Goal: Information Seeking & Learning: Understand process/instructions

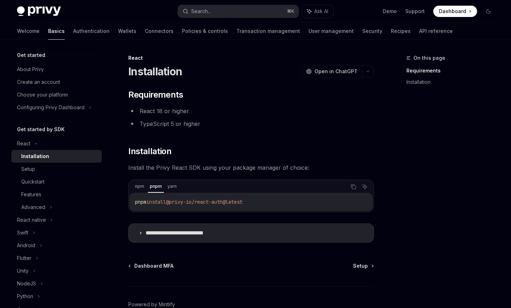
drag, startPoint x: 134, startPoint y: 202, endPoint x: 261, endPoint y: 203, distance: 126.9
click at [261, 203] on div "pnpm install @privy-io/react-auth@latest" at bounding box center [251, 202] width 244 height 18
copy span "pnpm install @privy-io/react-auth@latest"
click at [196, 151] on h2 "​ Installation" at bounding box center [251, 151] width 246 height 11
click at [64, 168] on div "Setup" at bounding box center [59, 169] width 76 height 8
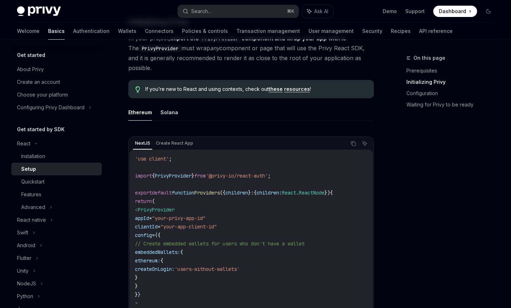
scroll to position [160, 0]
click at [148, 172] on span "import" at bounding box center [143, 175] width 17 height 6
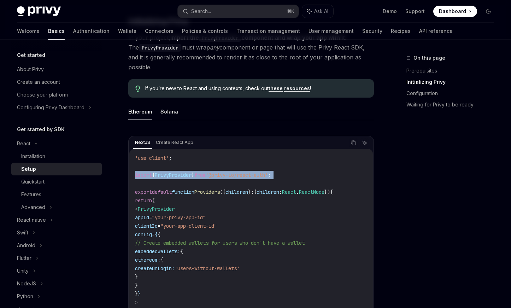
click at [148, 172] on span "import" at bounding box center [143, 175] width 17 height 6
copy code "import { PrivyProvider } from '@privy-io/react-auth' ;"
click at [165, 172] on span "PrivyProvider" at bounding box center [173, 175] width 37 height 6
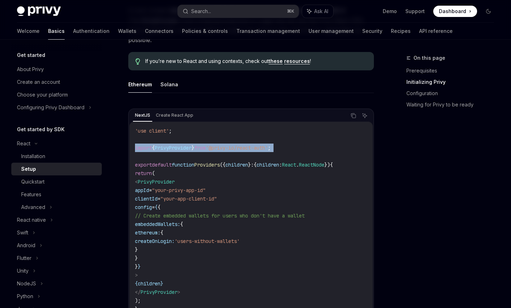
scroll to position [197, 0]
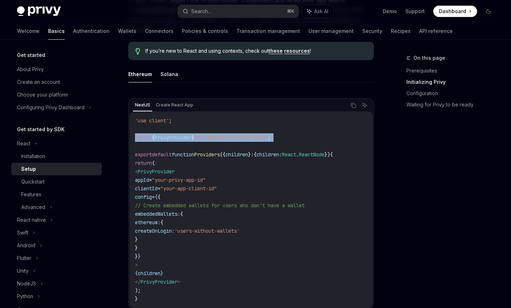
drag, startPoint x: 146, startPoint y: 162, endPoint x: 191, endPoint y: 257, distance: 105.2
click at [191, 257] on code "'use client' ; import { PrivyProvider } from '@privy-io/react-auth' ; export de…" at bounding box center [251, 209] width 232 height 187
copy code "< PrivyProvider appId = "your-privy-app-id" clientId = "your-app-client-id" con…"
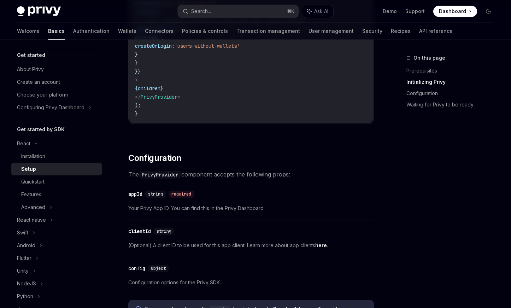
click at [201, 223] on div "​ clientId string (Optional) A client ID to be used for this app client. Learn …" at bounding box center [251, 240] width 246 height 34
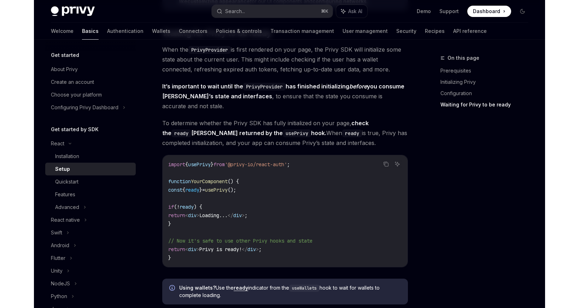
scroll to position [705, 0]
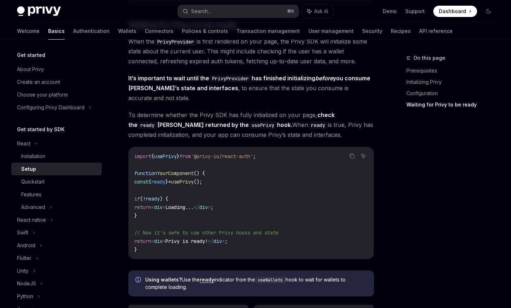
type textarea "*"
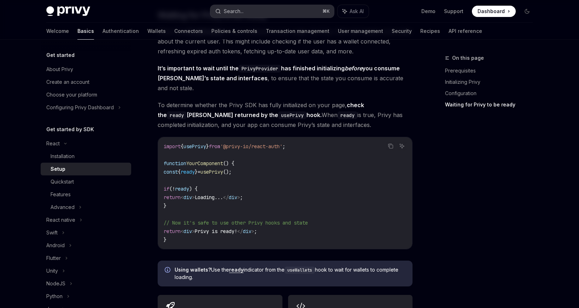
click at [245, 8] on button "Search... ⌘ K" at bounding box center [272, 11] width 124 height 13
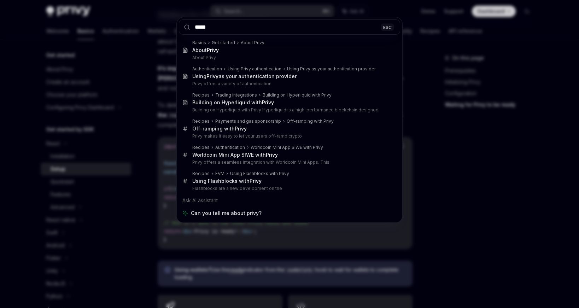
type input "*****"
click at [147, 191] on div "***** ESC Basics Get started About Privy About Privy About Privy Authentication…" at bounding box center [289, 154] width 579 height 308
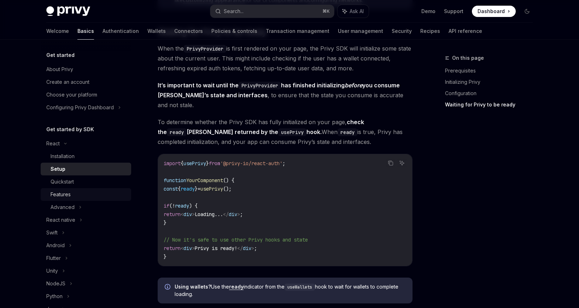
scroll to position [688, 0]
click at [91, 174] on link "Setup" at bounding box center [86, 169] width 91 height 13
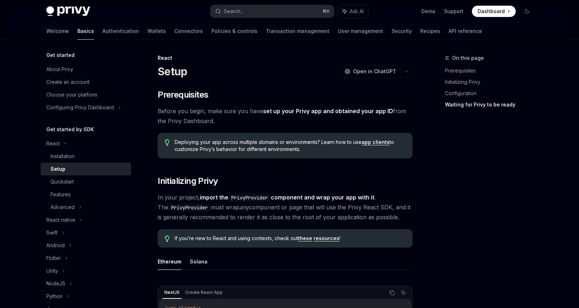
type textarea "*"
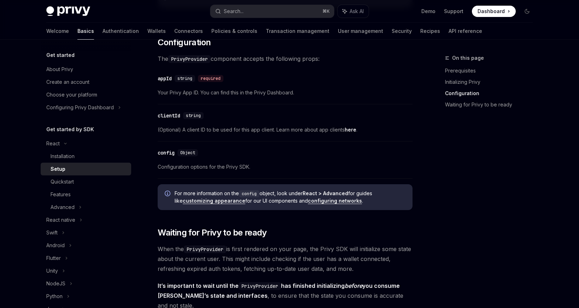
scroll to position [489, 0]
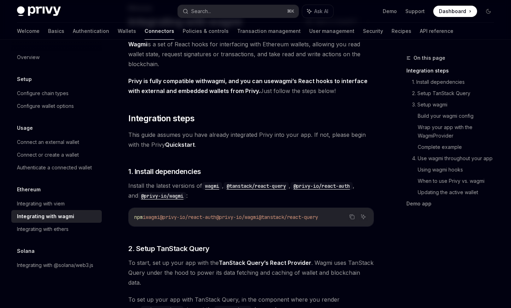
scroll to position [70, 0]
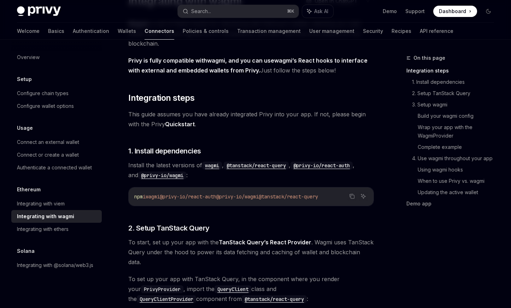
drag, startPoint x: 130, startPoint y: 196, endPoint x: 276, endPoint y: 198, distance: 146.4
click at [276, 198] on div "npm i wagmi @privy-io/react-auth @privy-io/wagmi @tanstack/react-query" at bounding box center [251, 196] width 245 height 18
copy span "npm i wagmi @privy-io/react-auth @privy-io/wagmi"
click at [138, 194] on span "npm" at bounding box center [138, 196] width 8 height 6
drag, startPoint x: 147, startPoint y: 197, endPoint x: 229, endPoint y: 201, distance: 82.5
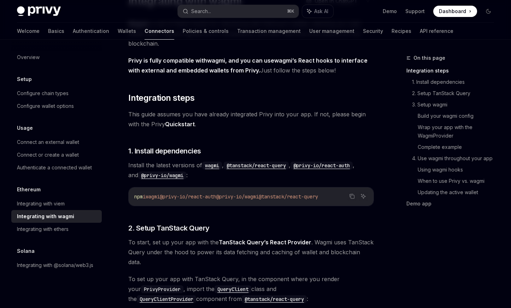
click at [229, 201] on div "npm i wagmi @privy-io/react-auth @privy-io/wagmi @tanstack/react-query" at bounding box center [251, 196] width 245 height 18
click at [152, 197] on span "wagmi" at bounding box center [153, 196] width 14 height 6
drag, startPoint x: 170, startPoint y: 197, endPoint x: 276, endPoint y: 198, distance: 105.7
click at [276, 198] on span "npm i wagmi @privy-io/react-auth @privy-io/wagmi @tanstack/react-query" at bounding box center [226, 196] width 184 height 6
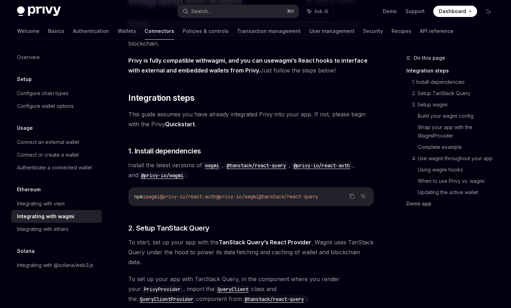
copy span "@privy-io/react-auth @privy-io/wagmi"
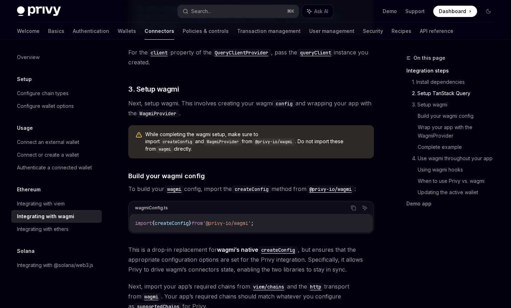
scroll to position [514, 0]
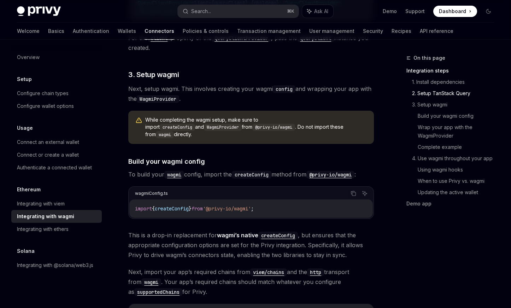
click at [189, 205] on span "createConfig" at bounding box center [172, 208] width 34 height 6
copy div "import { createConfig } from '@privy-io/wagmi' ;"
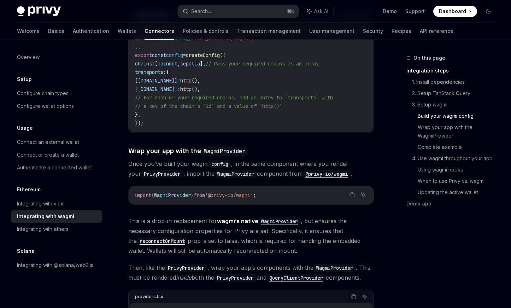
scroll to position [908, 0]
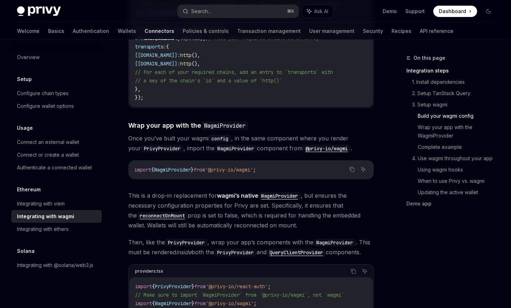
click at [194, 167] on span "}" at bounding box center [192, 170] width 3 height 6
copy div "import { WagmiProvider } from '@privy-io/wagmi' ;"
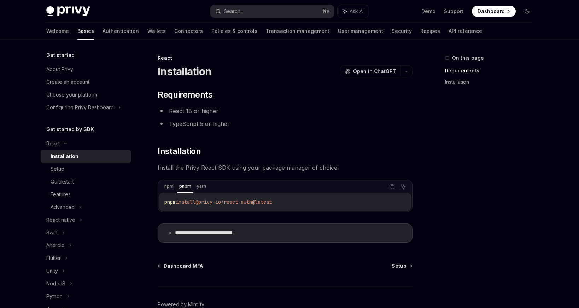
scroll to position [40, 0]
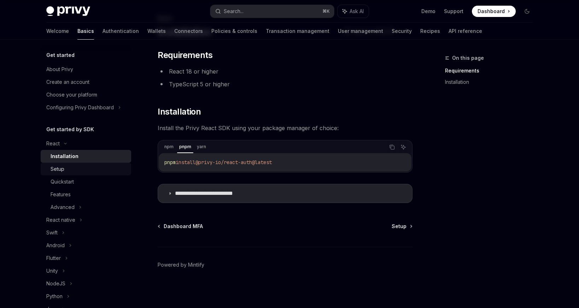
click at [70, 166] on div "Setup" at bounding box center [89, 169] width 76 height 8
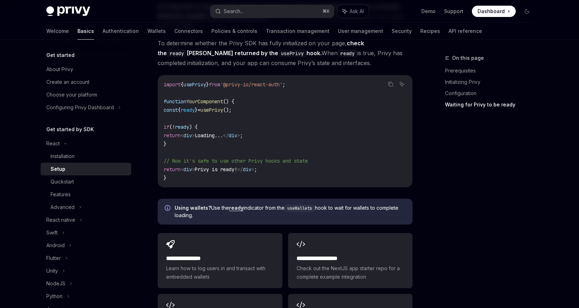
scroll to position [768, 0]
click at [174, 106] on span "const" at bounding box center [171, 109] width 14 height 6
click at [189, 123] on span "ready" at bounding box center [182, 126] width 14 height 6
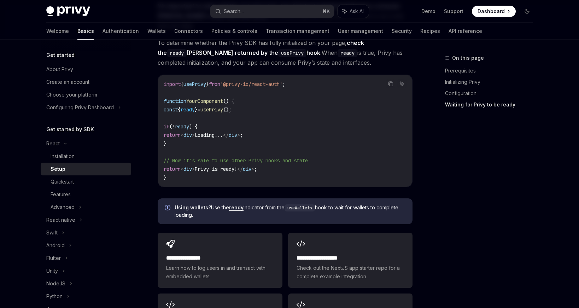
click at [177, 106] on span "const" at bounding box center [171, 109] width 14 height 6
copy code "const { ready } = usePrivy ();"
click at [213, 105] on code "import { usePrivy } from '@privy-io/react-auth' ; function YourComponent () { c…" at bounding box center [285, 131] width 243 height 102
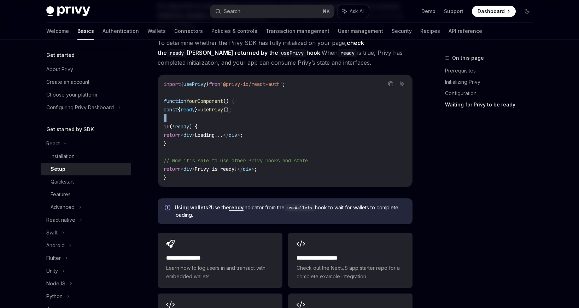
click at [213, 105] on code "import { usePrivy } from '@privy-io/react-auth' ; function YourComponent () { c…" at bounding box center [285, 131] width 243 height 102
click at [198, 106] on span "}" at bounding box center [196, 109] width 3 height 6
copy code "const { ready } = usePrivy ();"
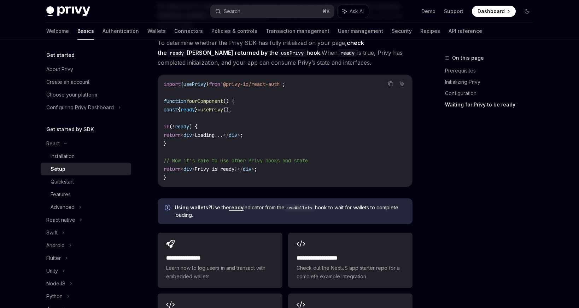
click at [203, 81] on span "usePrivy" at bounding box center [195, 84] width 23 height 6
copy code "import { usePrivy } from '@privy-io/react-auth' ;"
click at [181, 106] on span "{" at bounding box center [179, 109] width 3 height 6
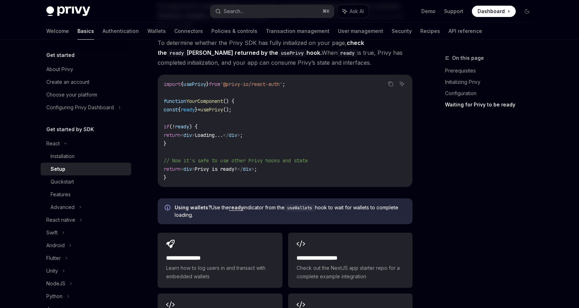
click at [181, 106] on span "{" at bounding box center [179, 109] width 3 height 6
copy code "const { ready } = usePrivy ();"
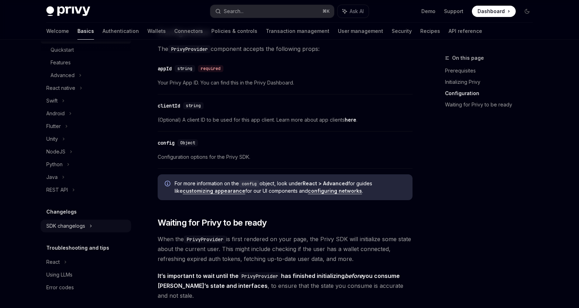
scroll to position [0, 0]
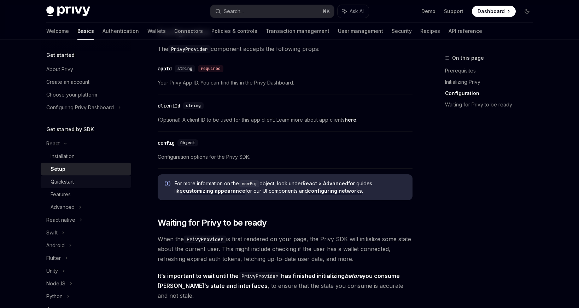
click at [75, 176] on link "Quickstart" at bounding box center [86, 181] width 91 height 13
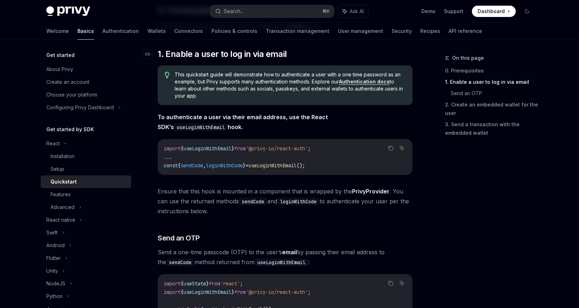
scroll to position [96, 0]
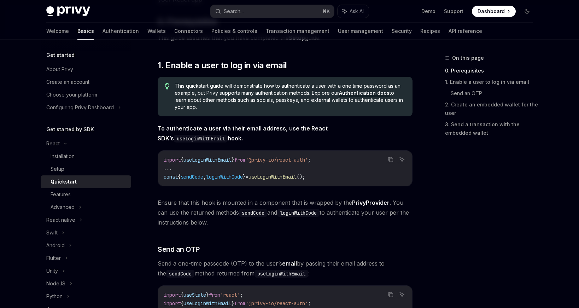
click at [371, 93] on link "Authentication docs" at bounding box center [364, 93] width 51 height 6
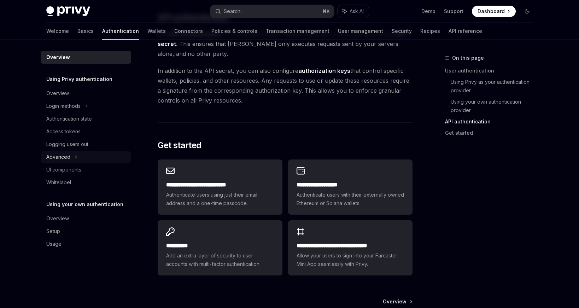
scroll to position [490, 0]
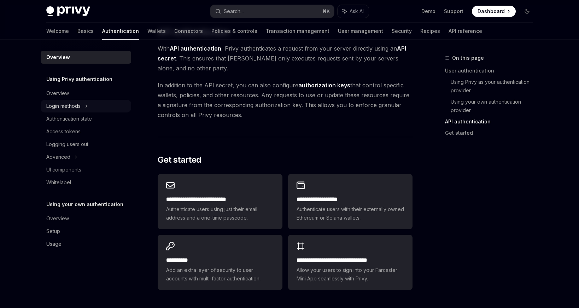
click at [80, 111] on div "Login methods" at bounding box center [86, 106] width 91 height 13
type textarea "*"
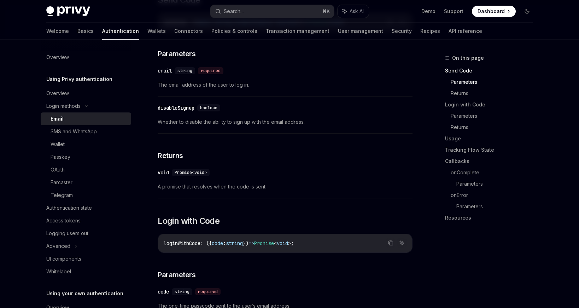
scroll to position [251, 0]
